Goal: Information Seeking & Learning: Learn about a topic

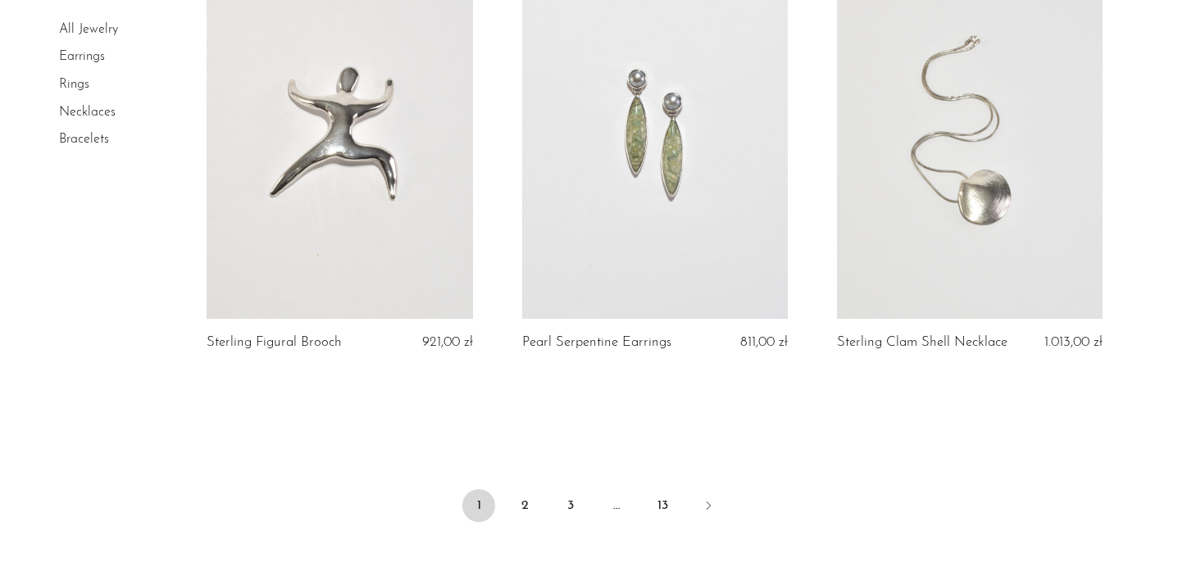
scroll to position [5136, 0]
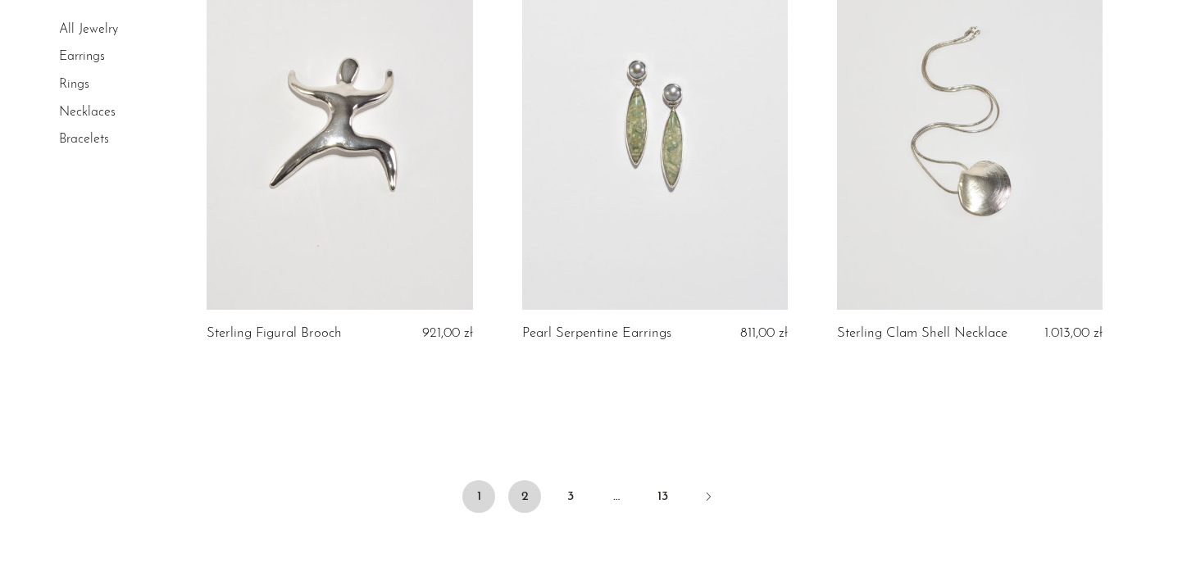
click at [528, 490] on link "2" at bounding box center [524, 496] width 33 height 33
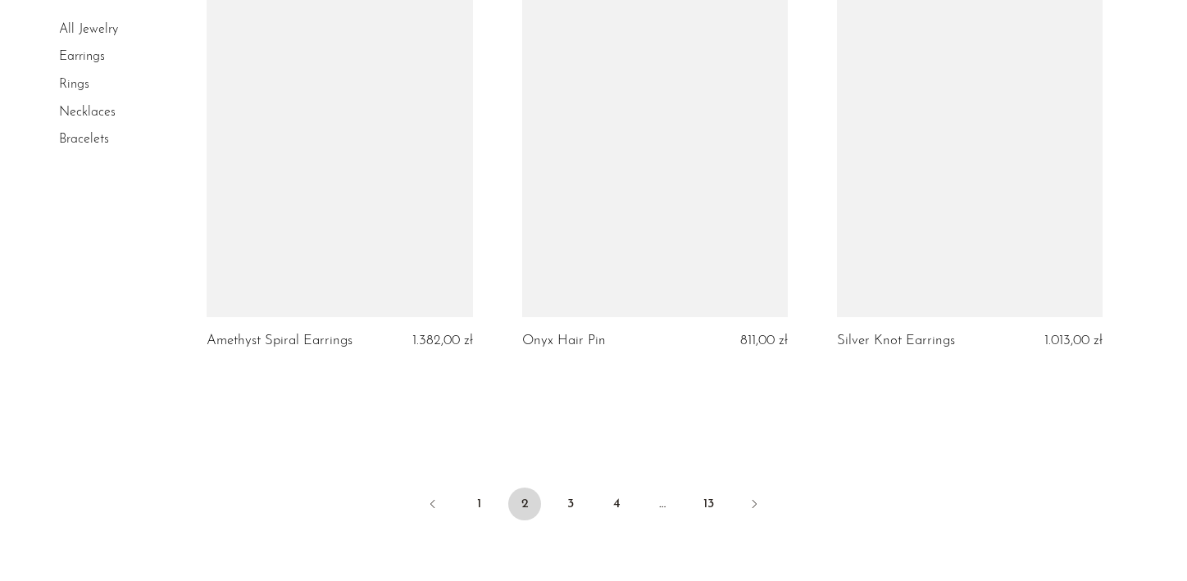
scroll to position [5162, 0]
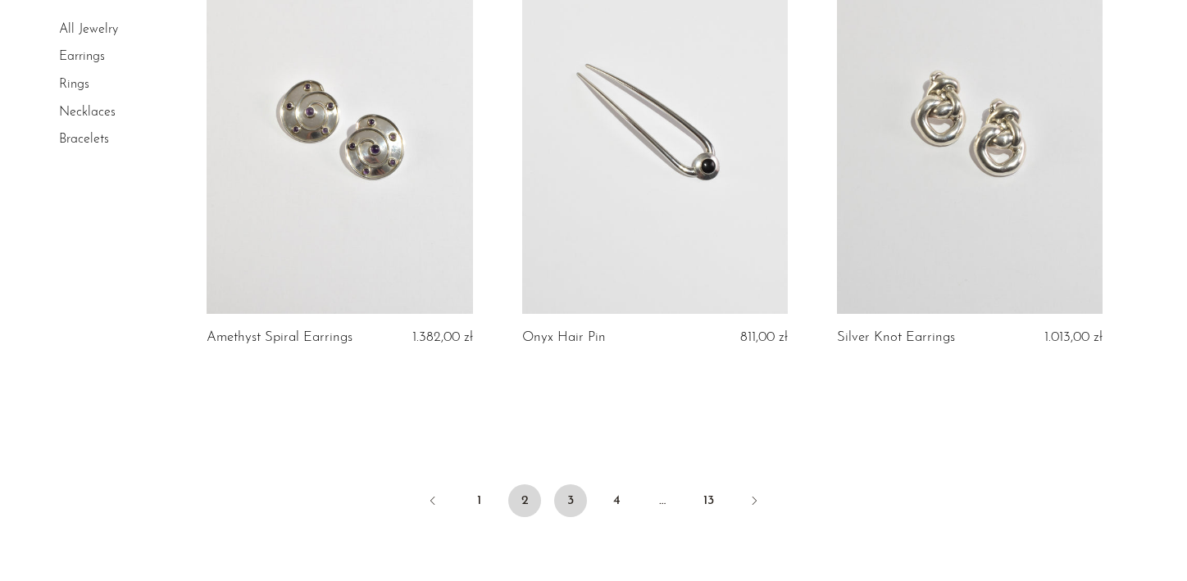
click at [571, 487] on link "3" at bounding box center [570, 500] width 33 height 33
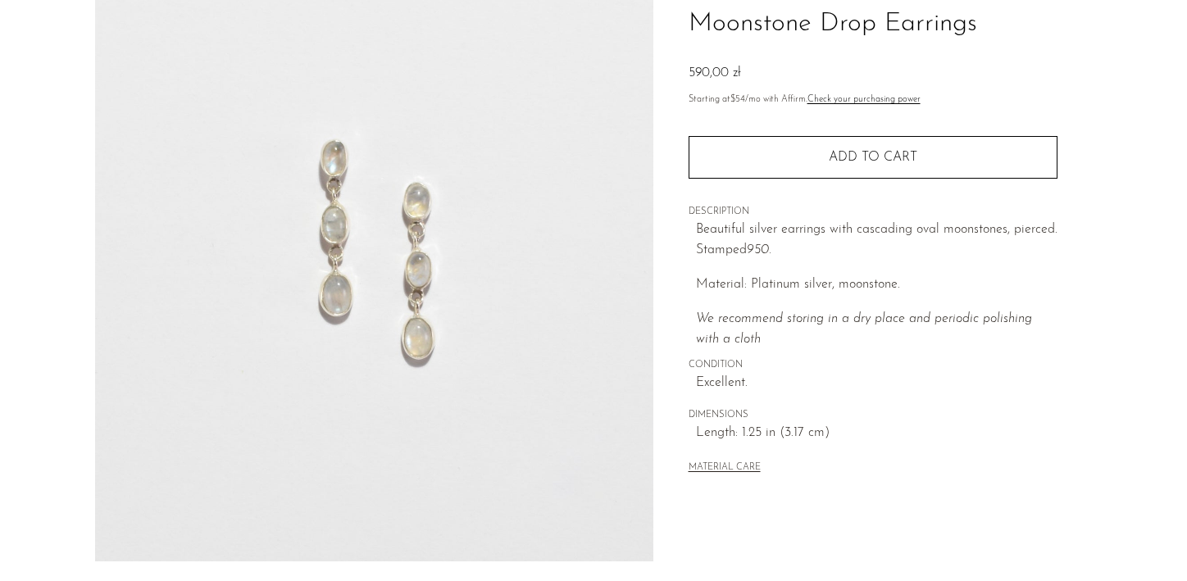
scroll to position [127, 0]
click at [450, 297] on img at bounding box center [374, 255] width 558 height 615
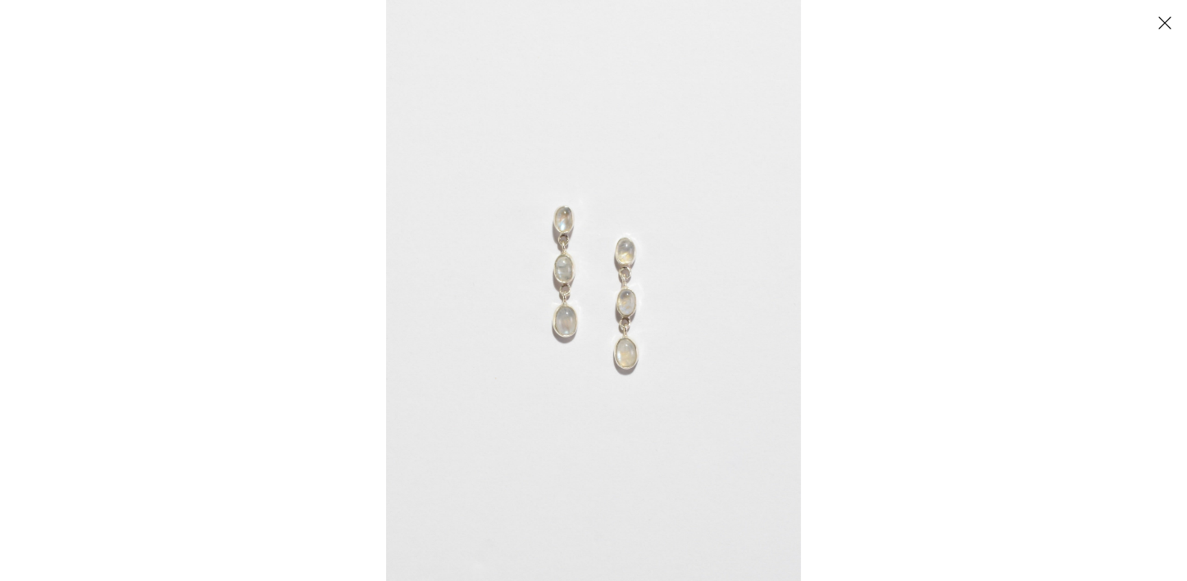
click at [593, 268] on img at bounding box center [593, 290] width 415 height 581
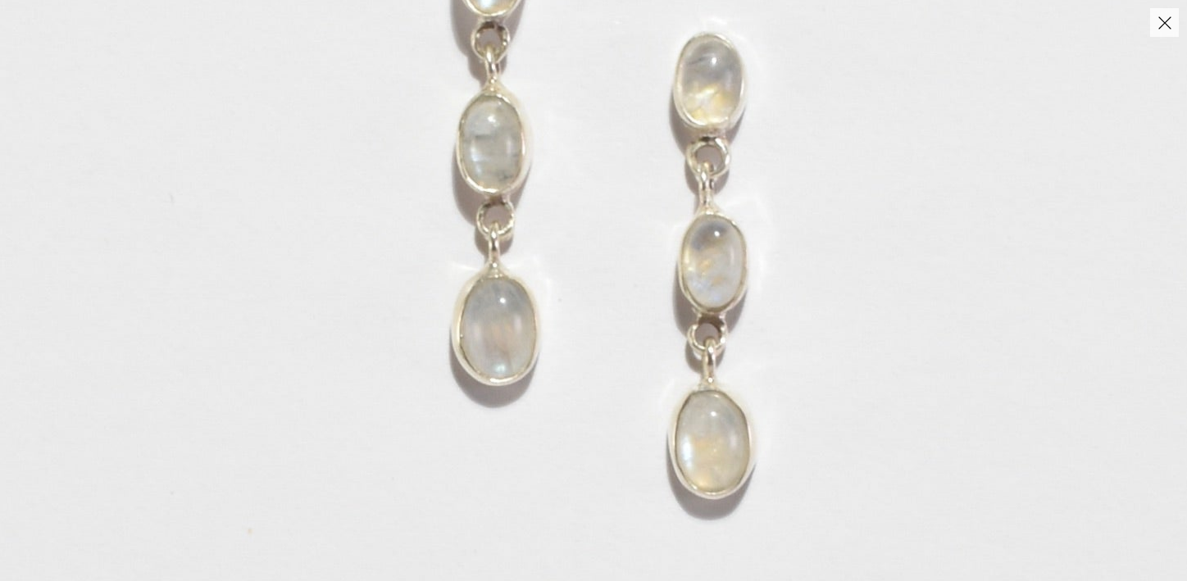
click at [1168, 24] on button "Close" at bounding box center [1164, 22] width 29 height 29
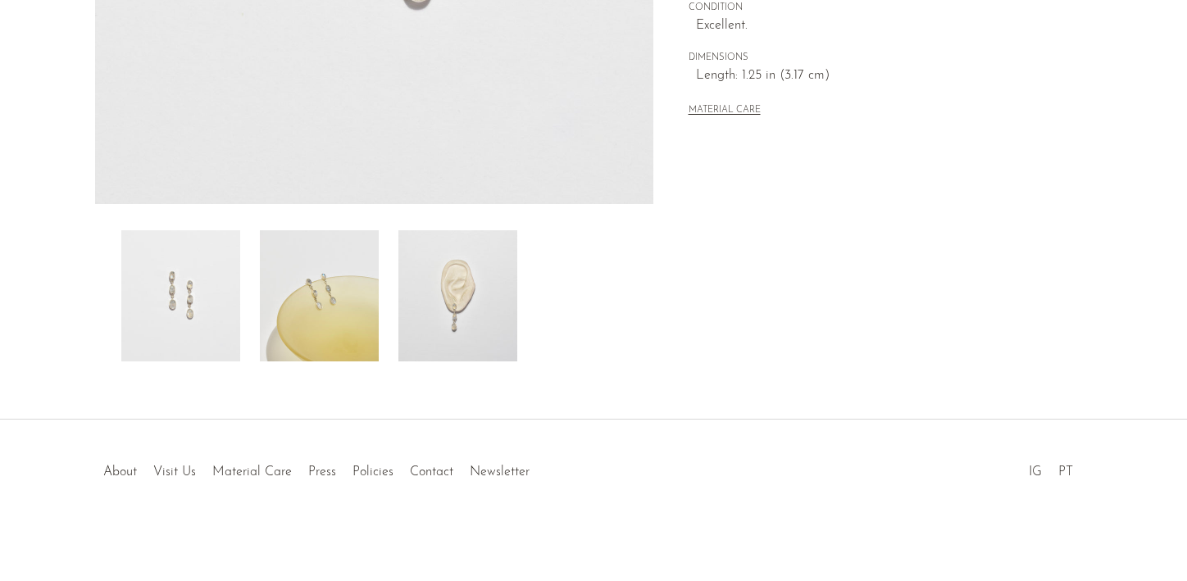
scroll to position [486, 0]
click at [472, 302] on img at bounding box center [457, 295] width 119 height 131
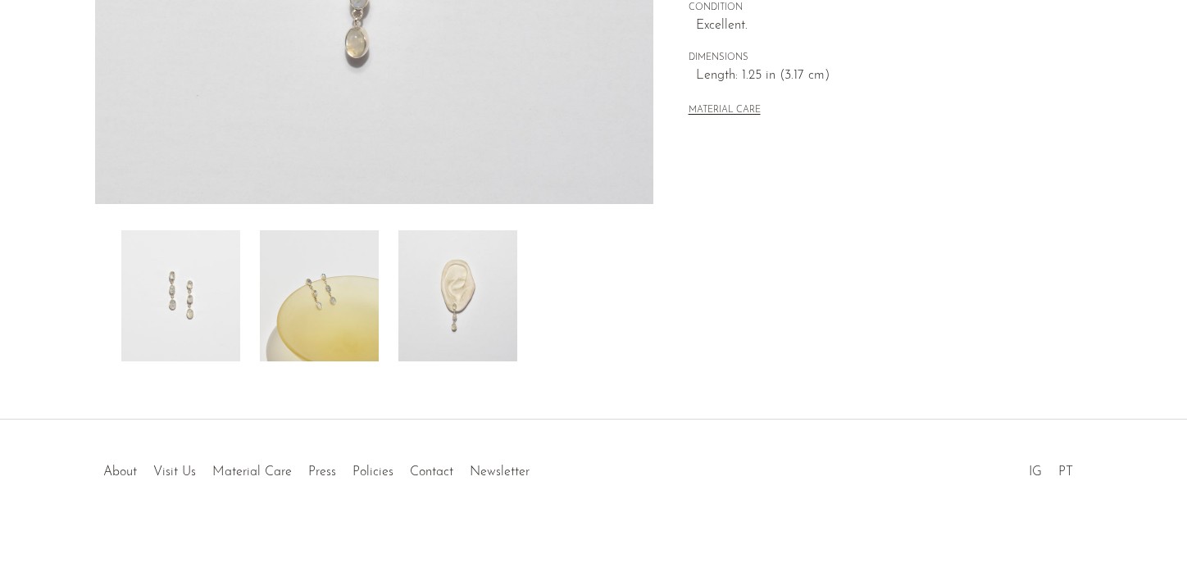
click at [457, 287] on img at bounding box center [457, 295] width 119 height 131
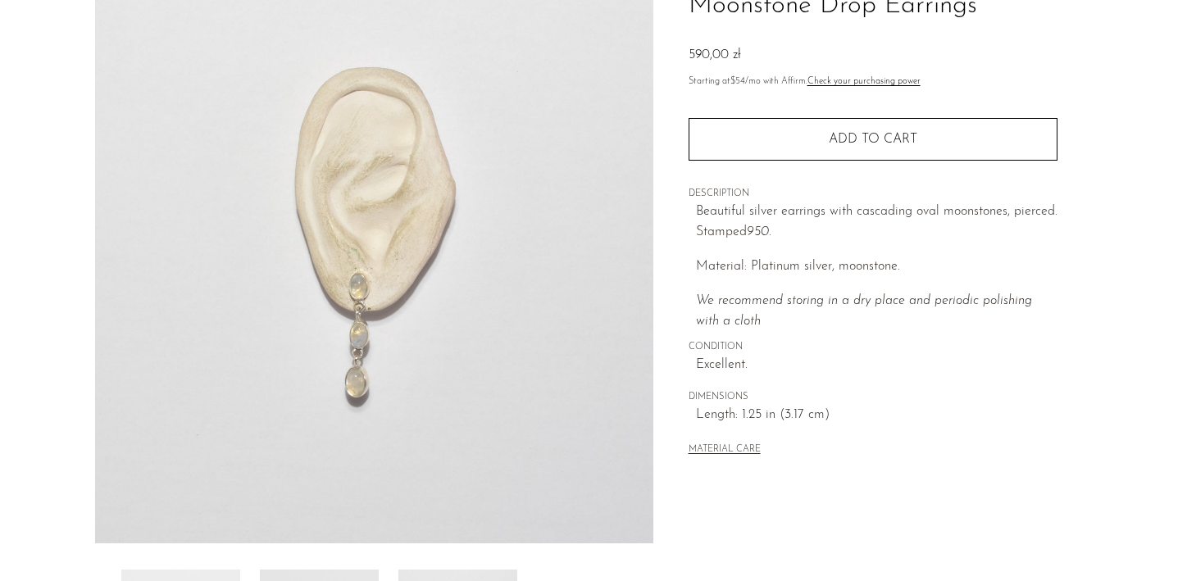
scroll to position [84, 0]
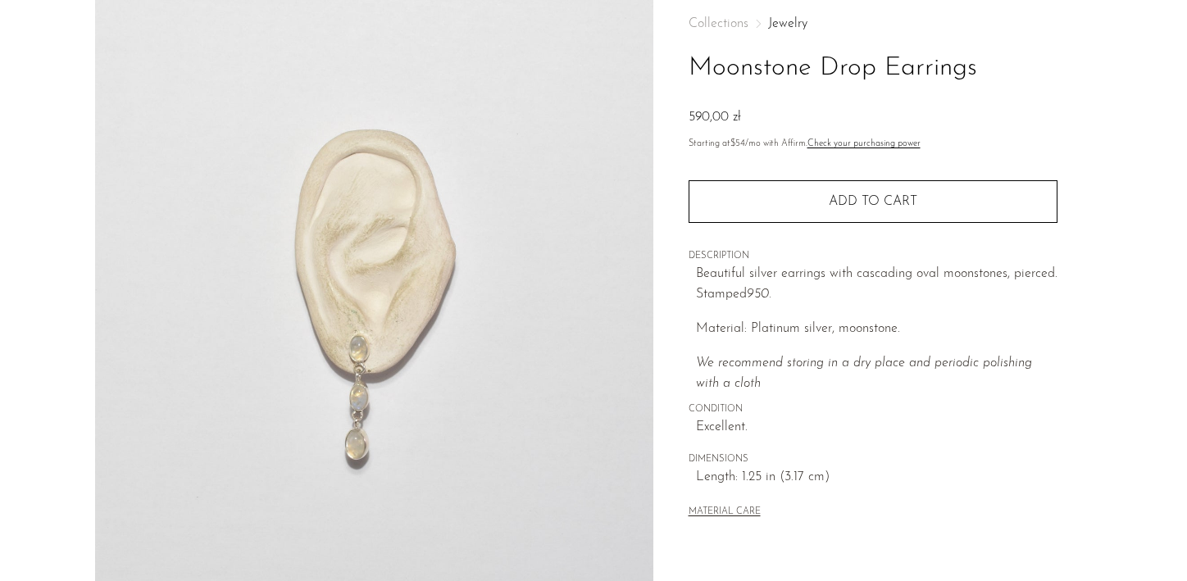
click at [449, 271] on img at bounding box center [374, 298] width 558 height 615
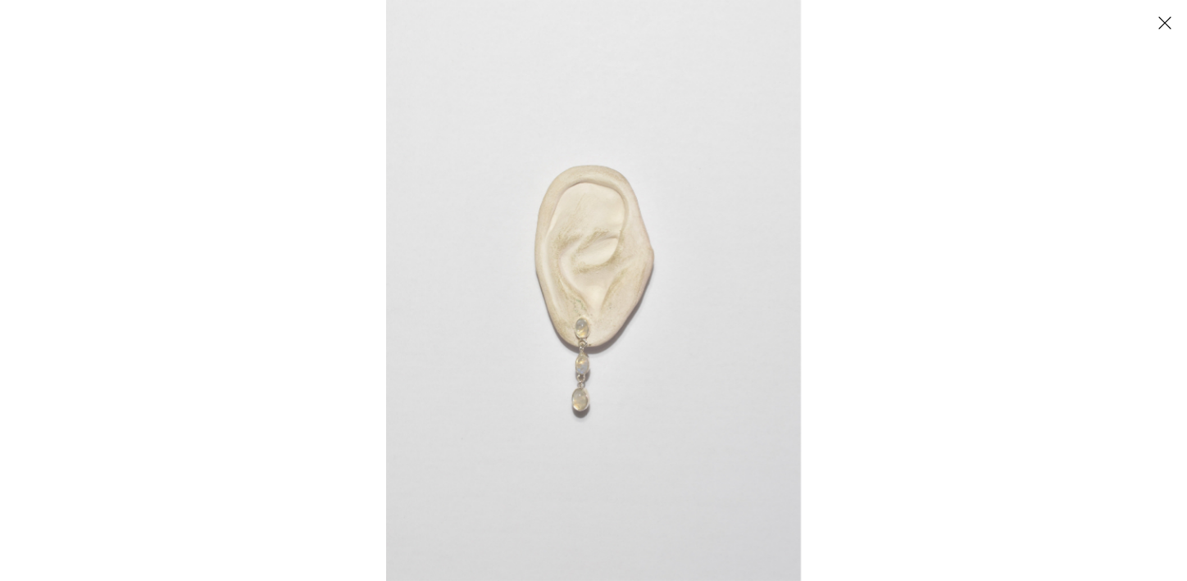
click at [645, 339] on img at bounding box center [593, 290] width 415 height 581
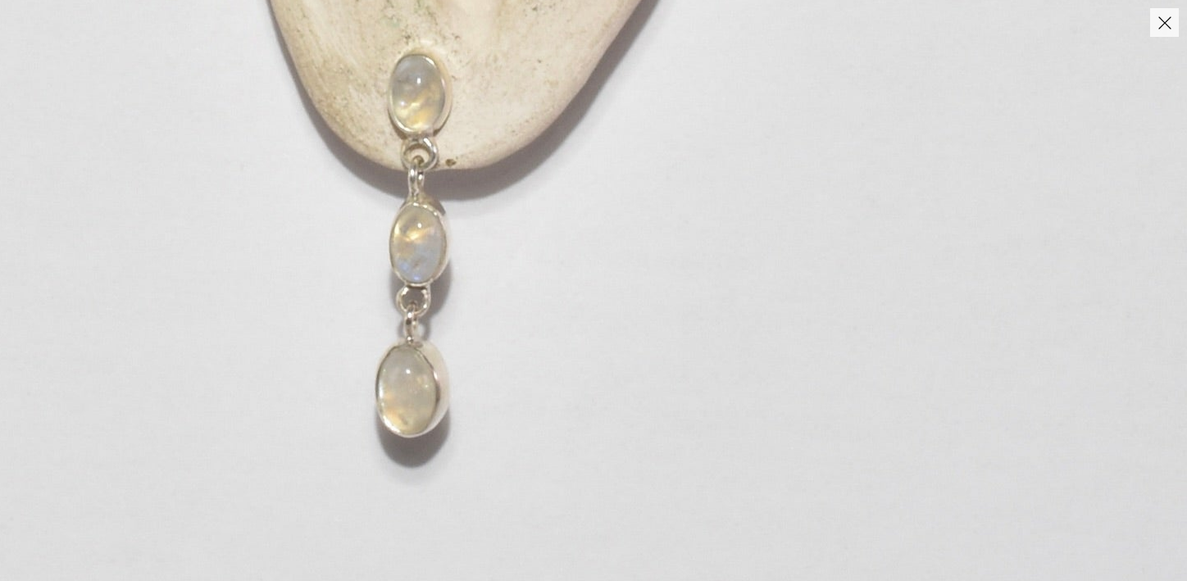
click at [1171, 31] on button "Close" at bounding box center [1164, 22] width 29 height 29
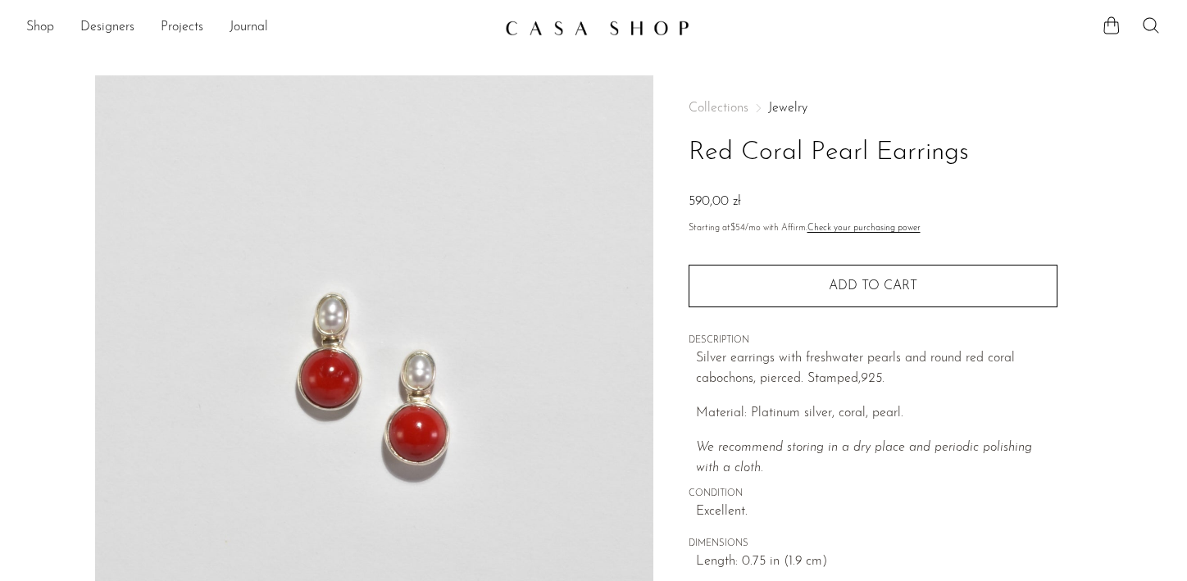
click at [459, 394] on img at bounding box center [374, 382] width 558 height 615
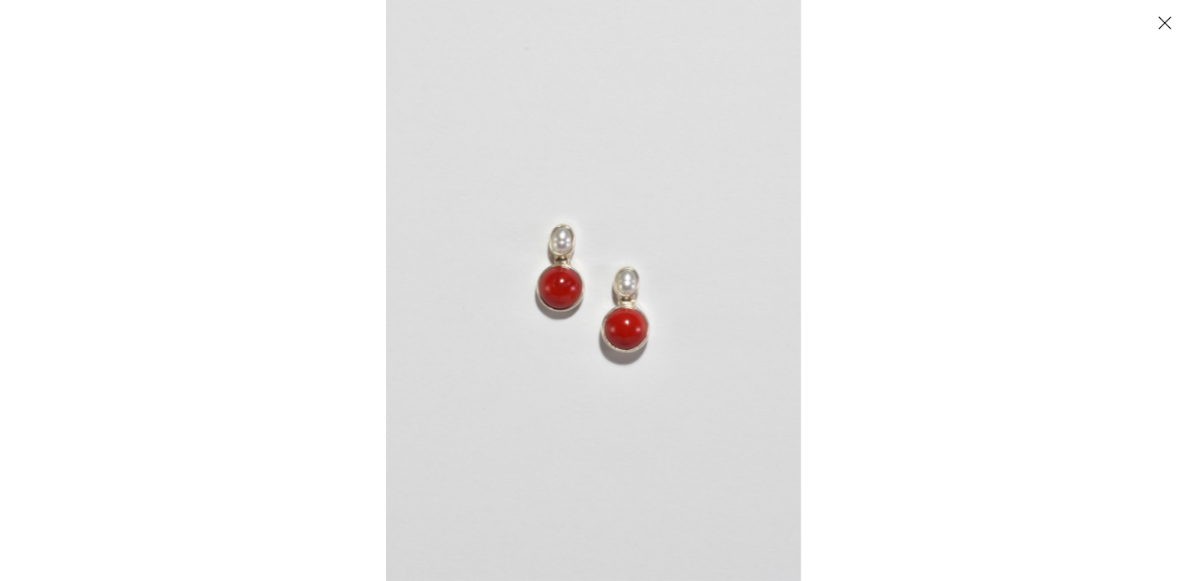
click at [563, 293] on img at bounding box center [593, 290] width 415 height 581
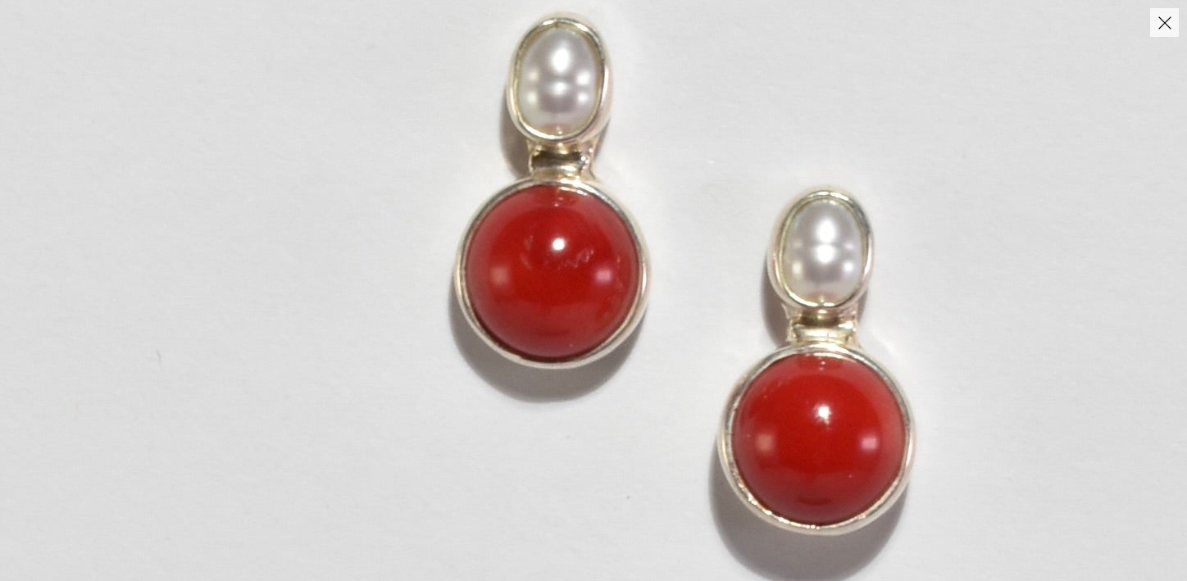
click at [1163, 33] on button "Close" at bounding box center [1164, 22] width 29 height 29
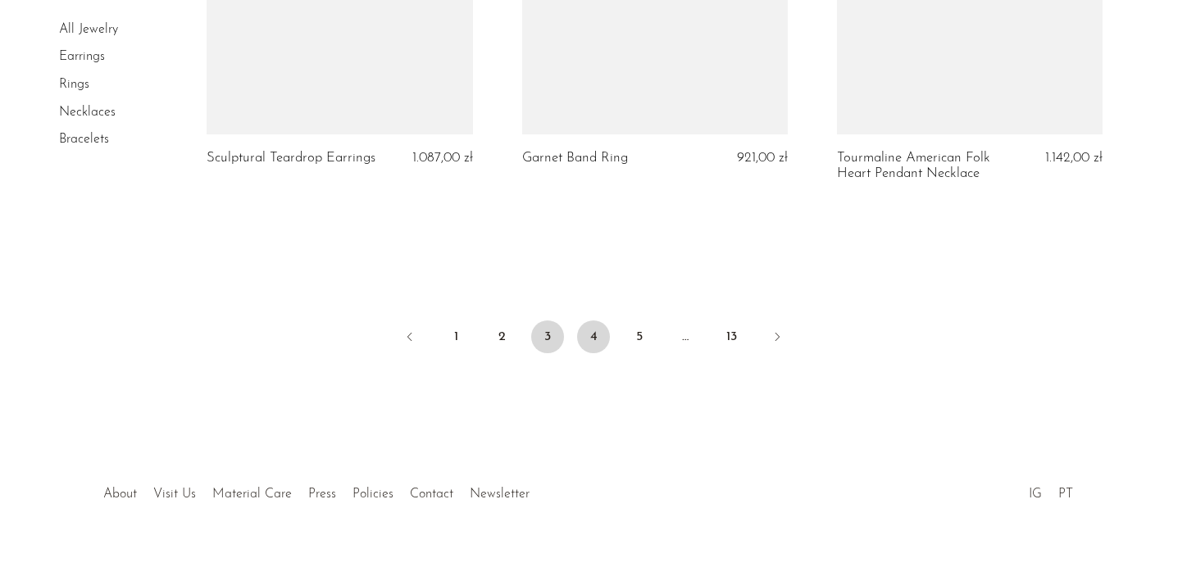
scroll to position [5416, 0]
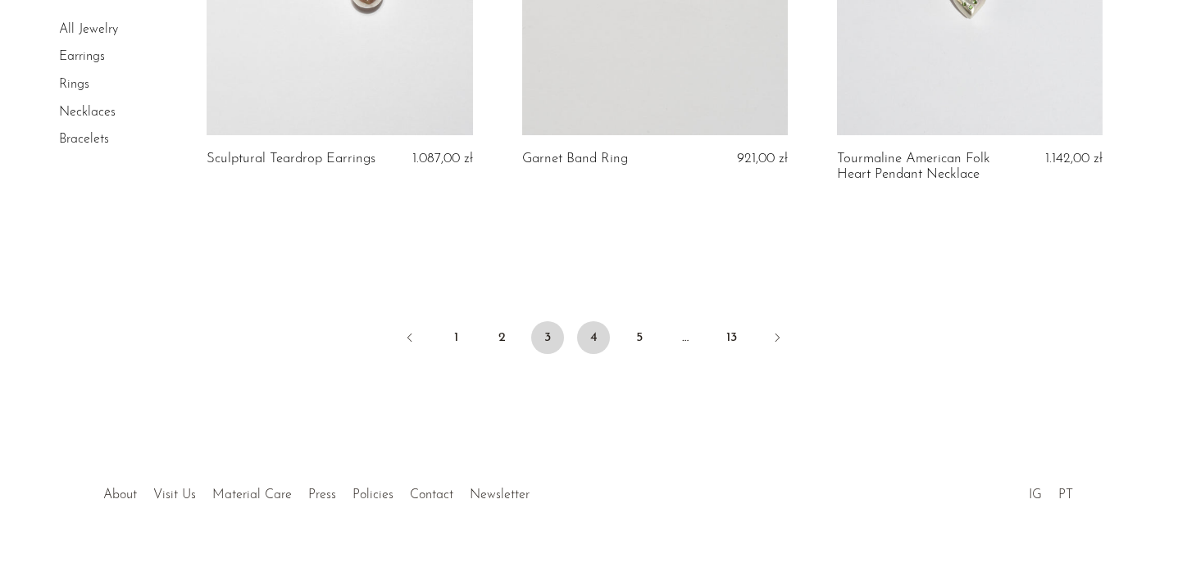
click at [595, 321] on link "4" at bounding box center [593, 337] width 33 height 33
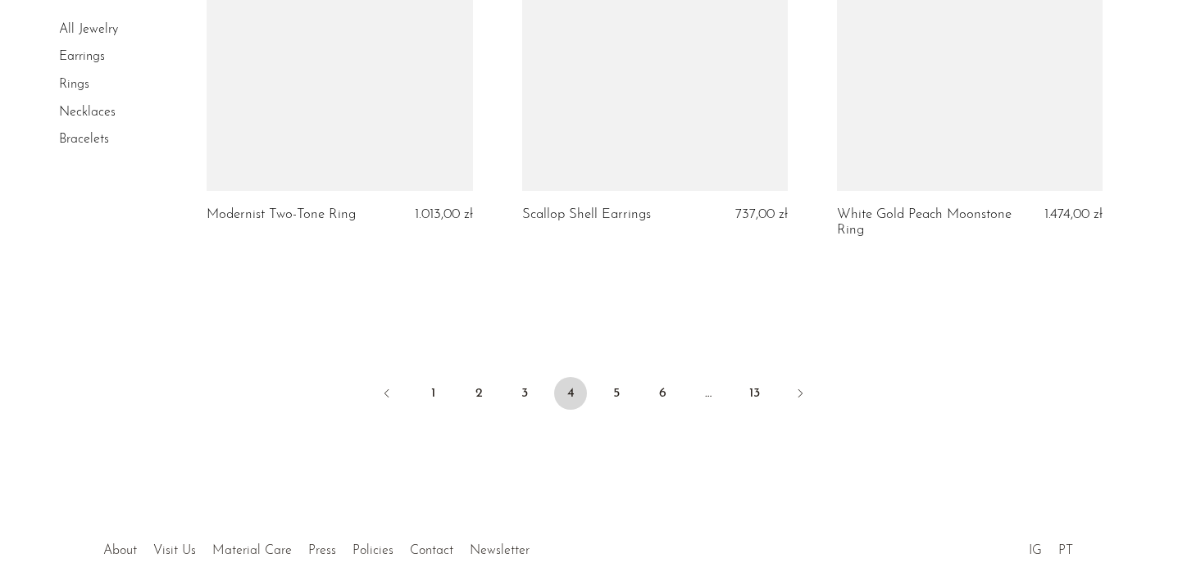
scroll to position [5299, 0]
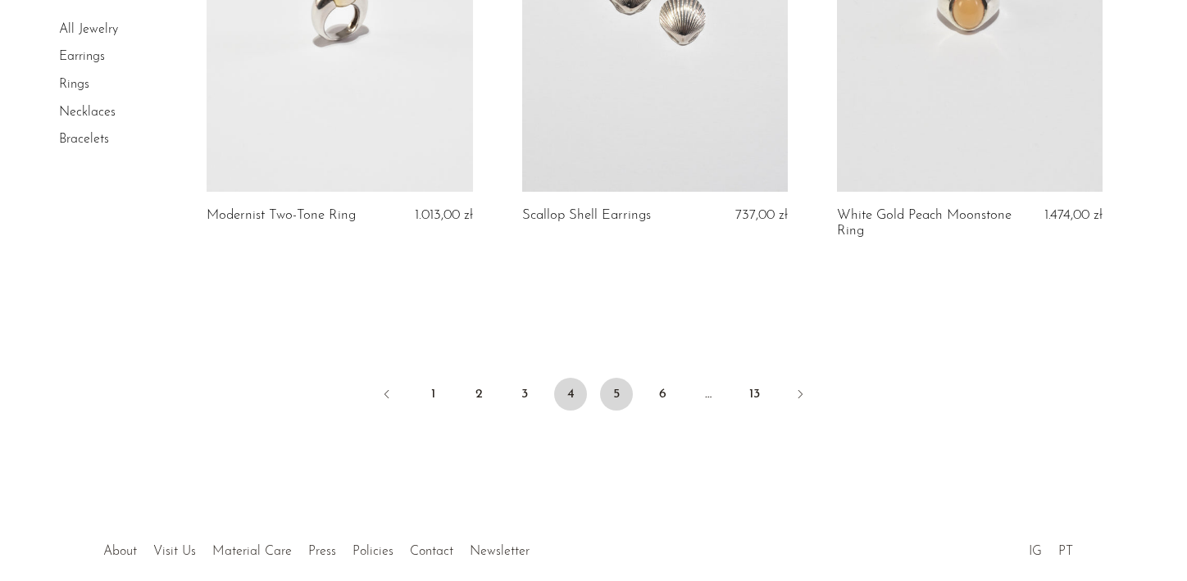
click at [618, 389] on link "5" at bounding box center [616, 394] width 33 height 33
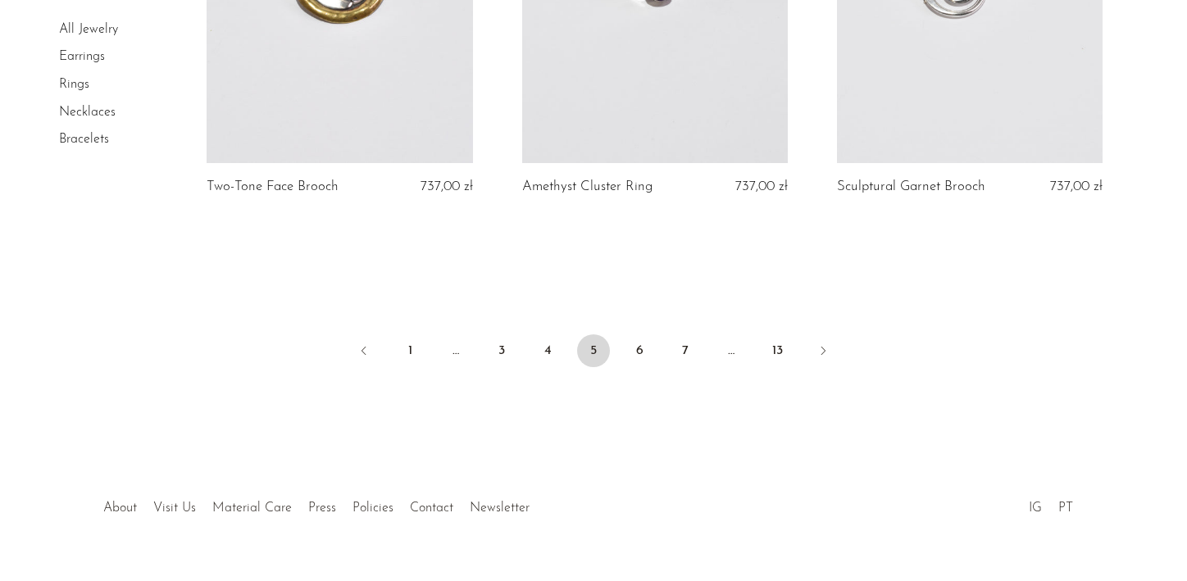
scroll to position [5357, 0]
click at [639, 335] on link "6" at bounding box center [639, 351] width 33 height 33
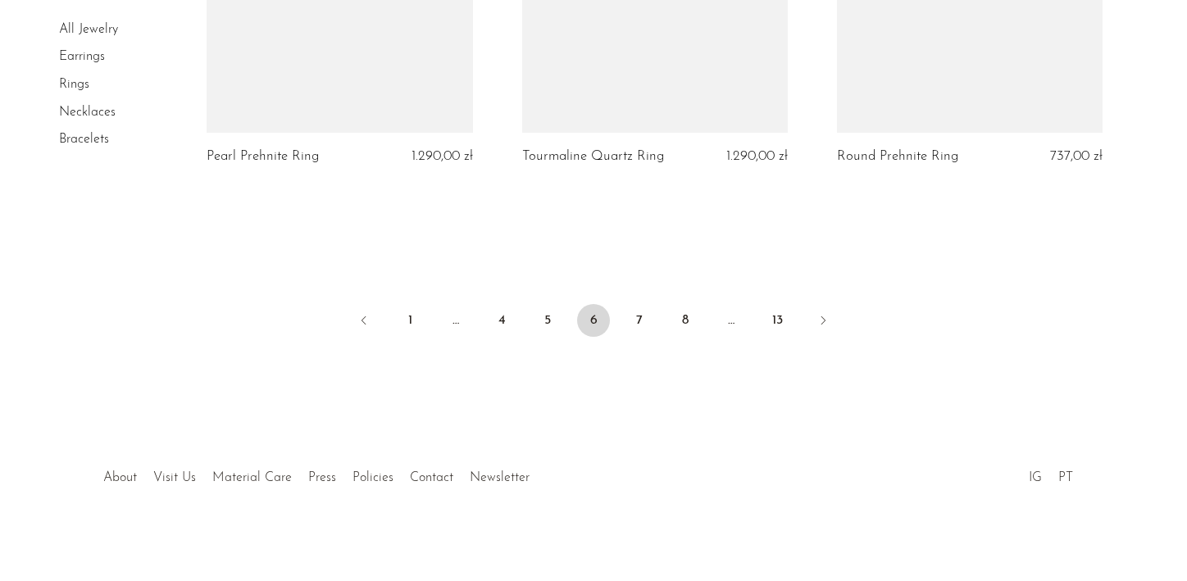
scroll to position [5357, 0]
